Goal: Information Seeking & Learning: Learn about a topic

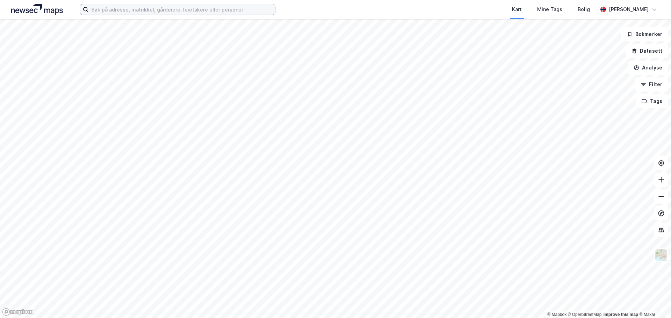
click at [221, 8] on input at bounding box center [181, 9] width 187 height 10
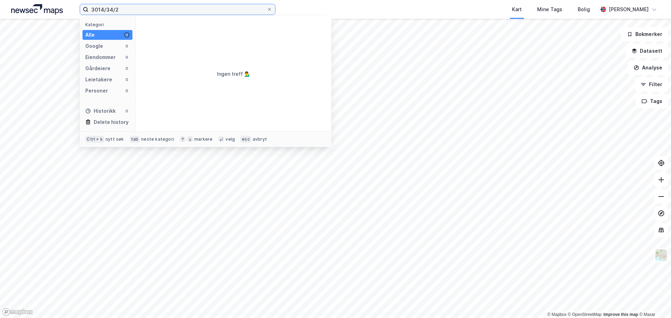
drag, startPoint x: 140, startPoint y: 10, endPoint x: -21, endPoint y: 5, distance: 161.6
click at [0, 5] on html "3014/34/2 Kategori Alle 0 Google 0 Eiendommer 0 Gårdeiere 0 Leietakere 0 Person…" at bounding box center [335, 159] width 671 height 318
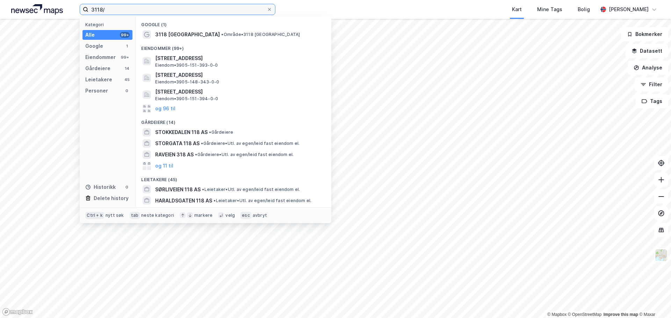
click at [112, 9] on input "3118/" at bounding box center [177, 9] width 178 height 10
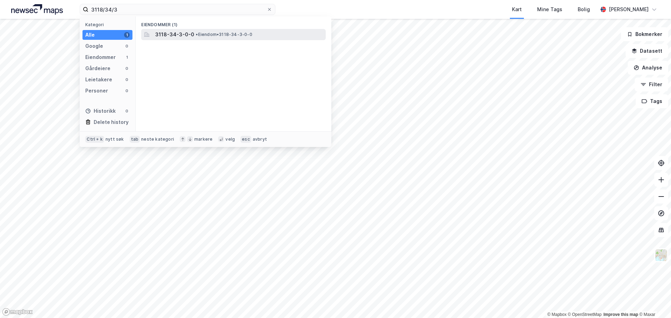
click at [149, 36] on icon at bounding box center [148, 35] width 2 height 3
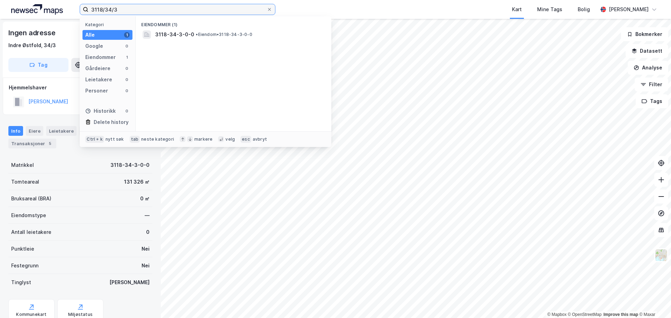
click at [139, 11] on input "3118/34/3" at bounding box center [177, 9] width 178 height 10
type input "3"
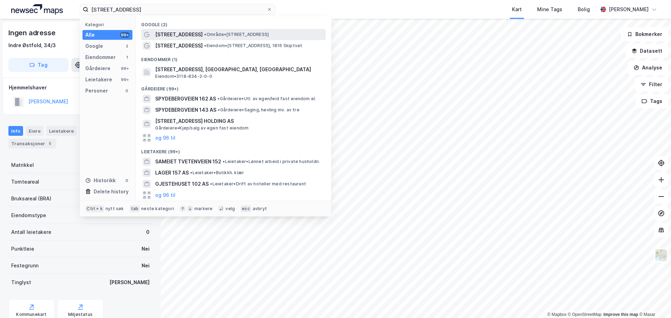
click at [188, 31] on span "[STREET_ADDRESS]" at bounding box center [179, 34] width 48 height 8
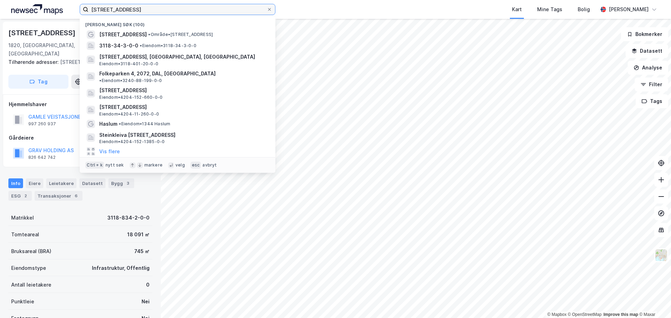
drag, startPoint x: 156, startPoint y: 11, endPoint x: 8, endPoint y: 7, distance: 147.2
click at [8, 7] on div "Spydebergveien 152 Nylige søk (100) [STREET_ADDRESS] • Område • [STREET_ADDRESS…" at bounding box center [335, 9] width 671 height 19
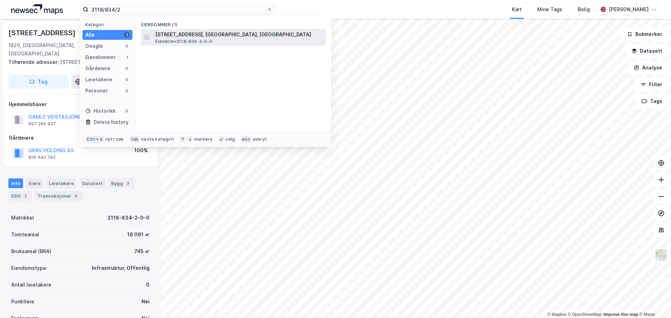
click at [171, 36] on span "[STREET_ADDRESS], [GEOGRAPHIC_DATA], [GEOGRAPHIC_DATA]" at bounding box center [239, 34] width 168 height 8
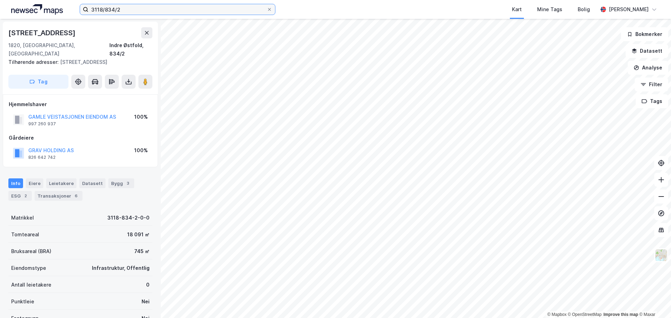
click at [128, 8] on input "3118/834/2" at bounding box center [177, 9] width 178 height 10
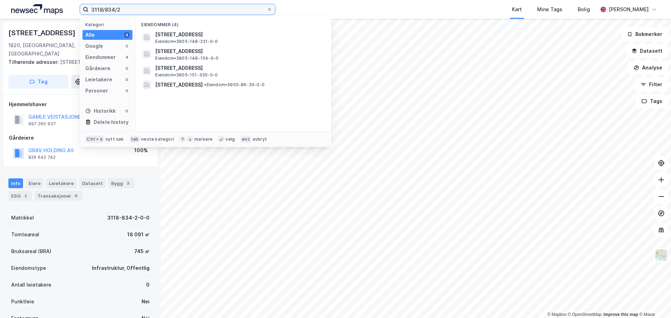
type input "3118/834/2"
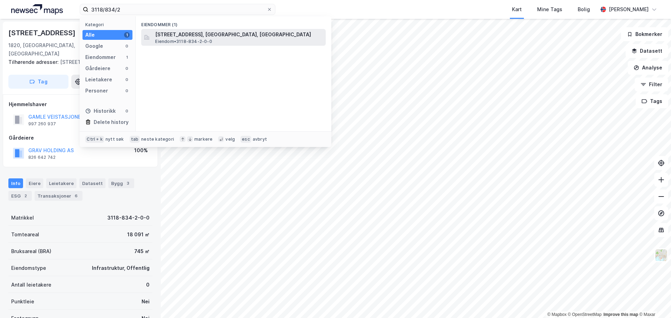
click at [213, 36] on span "[STREET_ADDRESS], [GEOGRAPHIC_DATA], [GEOGRAPHIC_DATA]" at bounding box center [239, 34] width 168 height 8
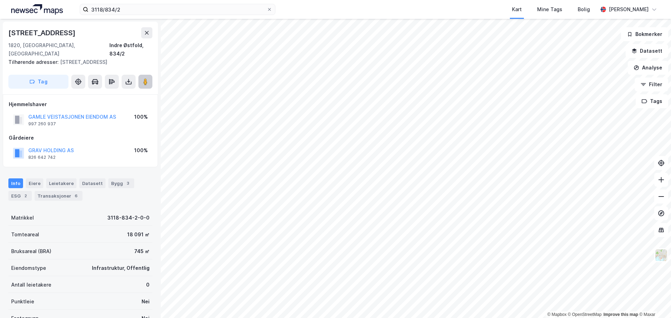
click at [146, 83] on image at bounding box center [145, 81] width 4 height 7
click at [51, 195] on div "Transaksjoner 6" at bounding box center [59, 196] width 48 height 10
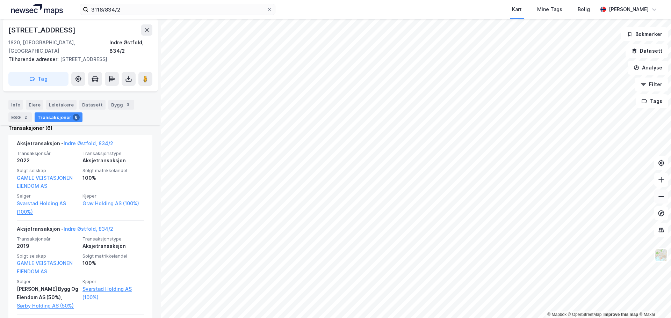
scroll to position [211, 0]
